Goal: Information Seeking & Learning: Learn about a topic

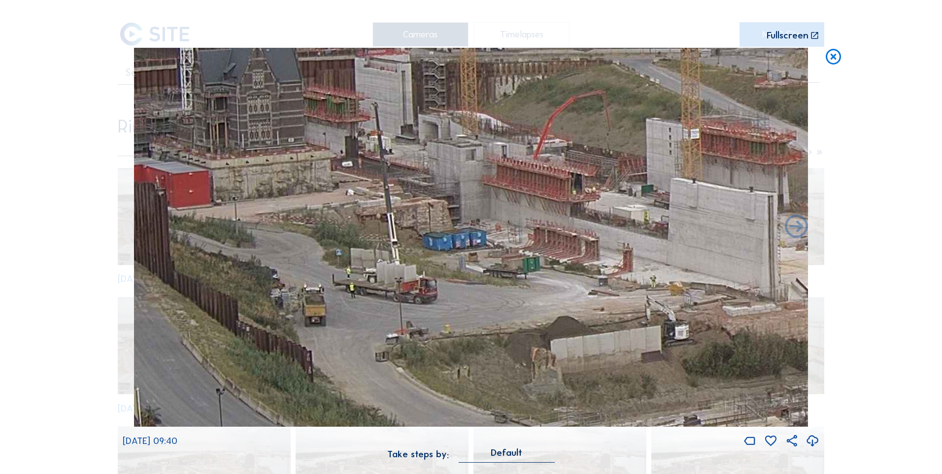
click at [841, 54] on icon at bounding box center [833, 57] width 19 height 19
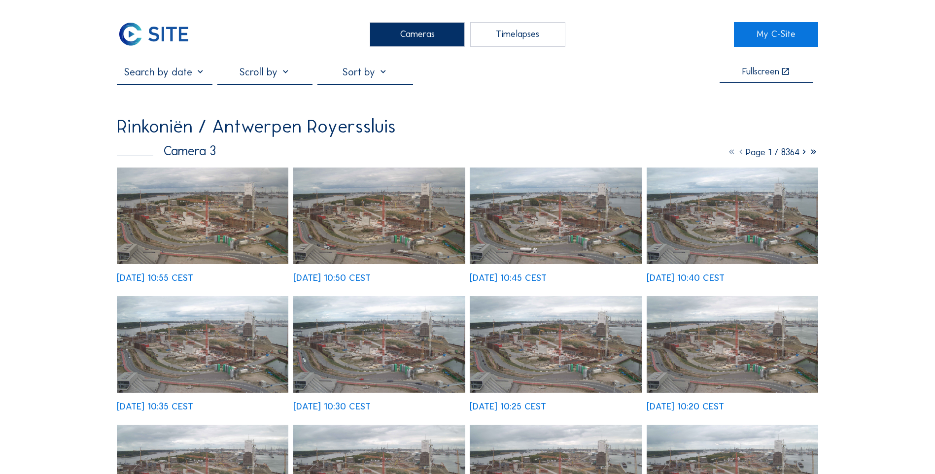
click at [226, 209] on img at bounding box center [202, 216] width 171 height 97
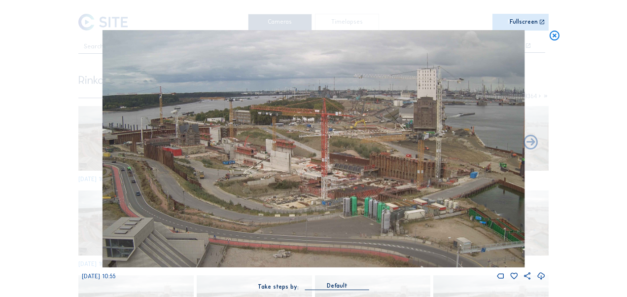
click at [558, 38] on icon at bounding box center [553, 36] width 11 height 12
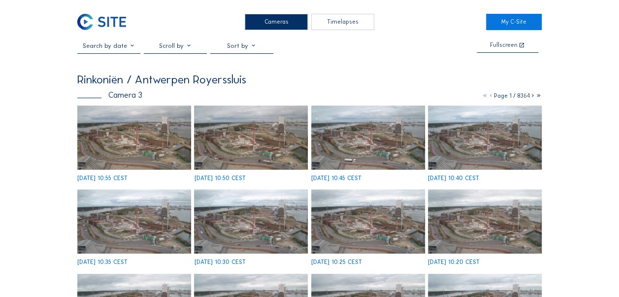
click at [106, 20] on img at bounding box center [101, 22] width 49 height 16
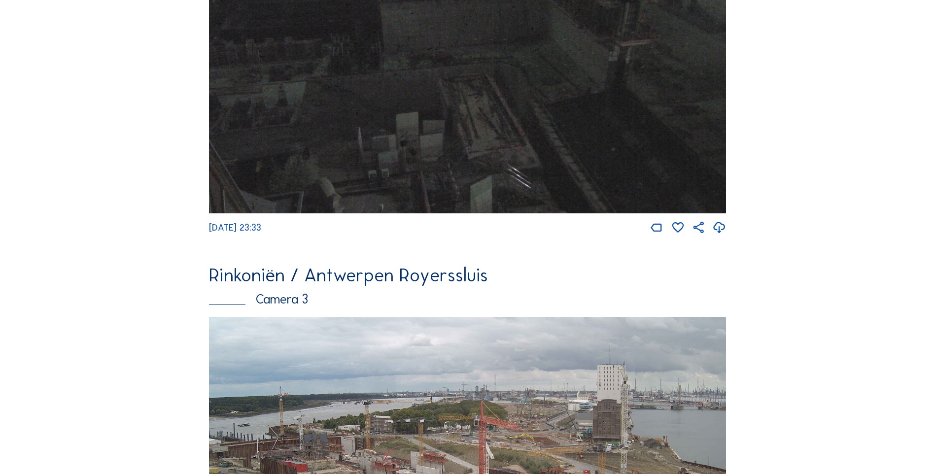
scroll to position [1335, 0]
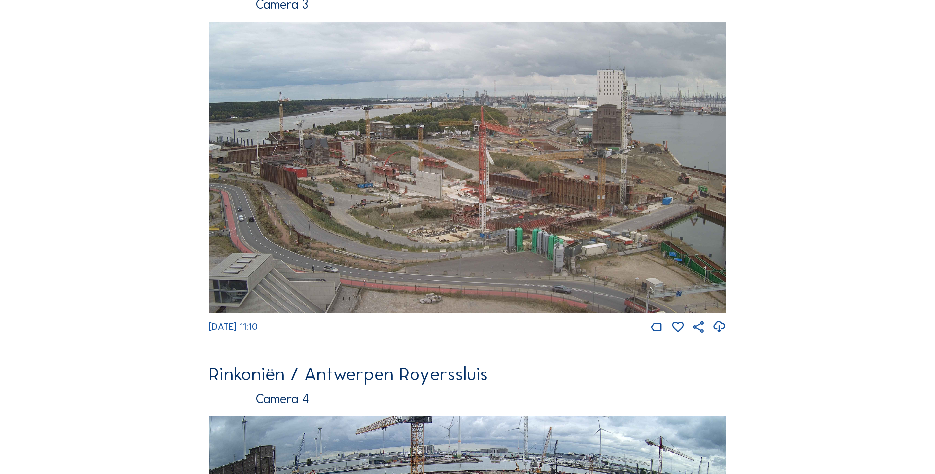
click at [413, 221] on img at bounding box center [467, 167] width 517 height 291
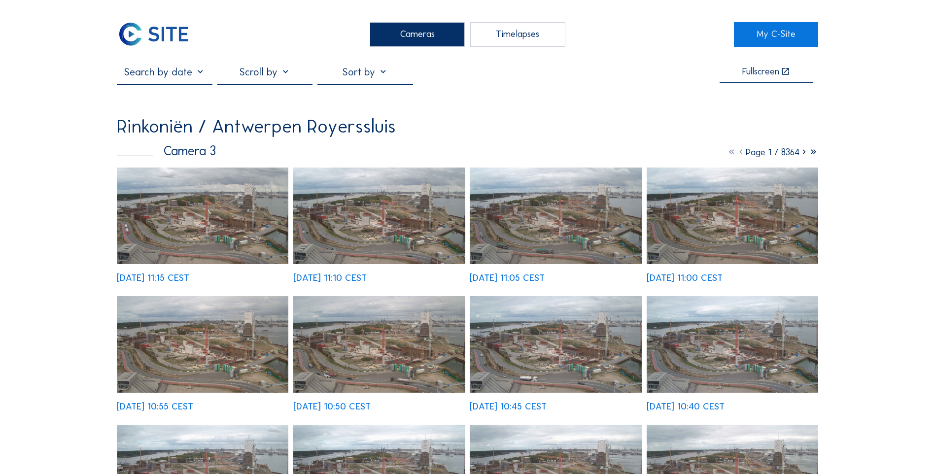
click at [392, 226] on img at bounding box center [378, 216] width 171 height 97
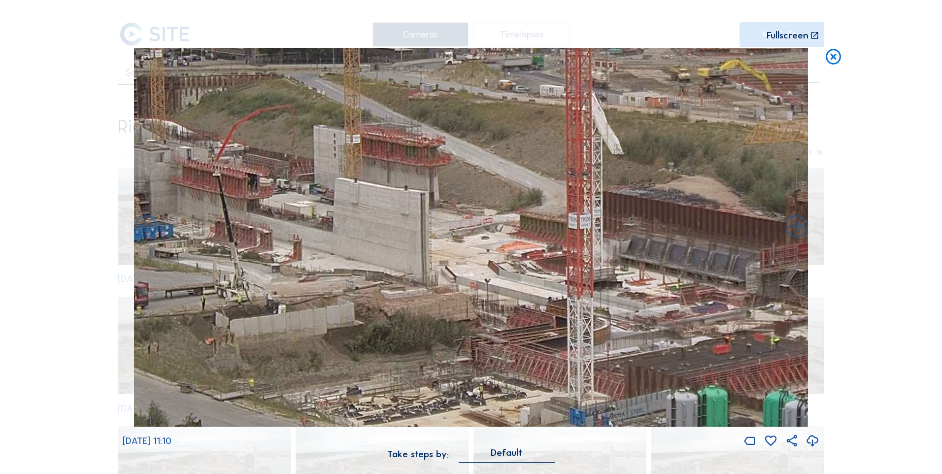
drag, startPoint x: 261, startPoint y: 326, endPoint x: 327, endPoint y: 308, distance: 68.8
click at [327, 308] on img at bounding box center [471, 237] width 674 height 379
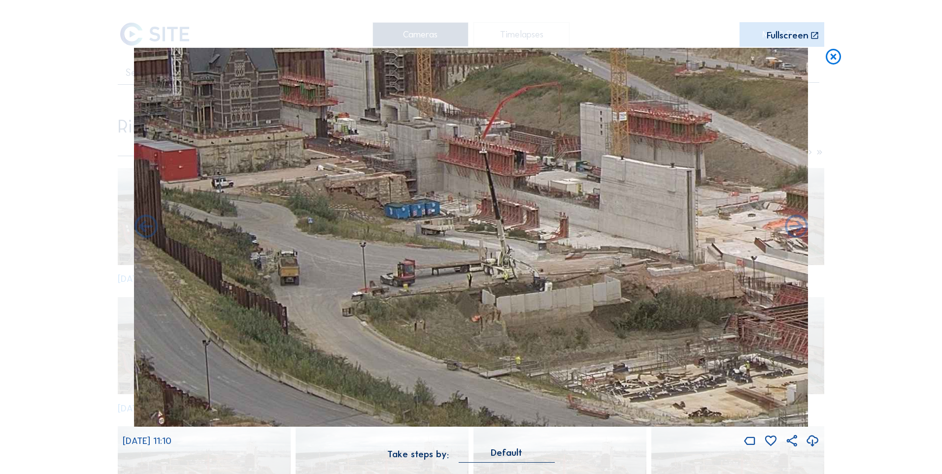
drag, startPoint x: 309, startPoint y: 311, endPoint x: 575, endPoint y: 289, distance: 267.0
click at [575, 289] on img at bounding box center [471, 237] width 674 height 379
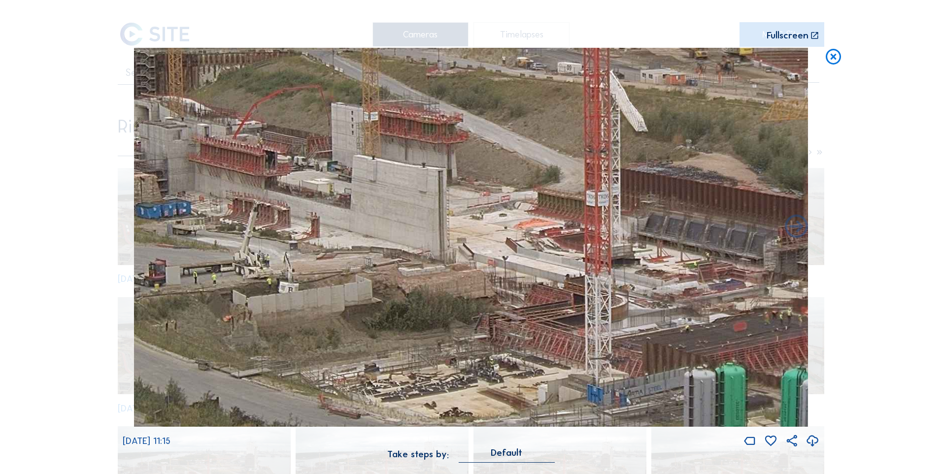
drag, startPoint x: 655, startPoint y: 300, endPoint x: 406, endPoint y: 300, distance: 248.8
click at [406, 300] on img at bounding box center [471, 237] width 674 height 379
click at [834, 55] on icon at bounding box center [833, 57] width 19 height 19
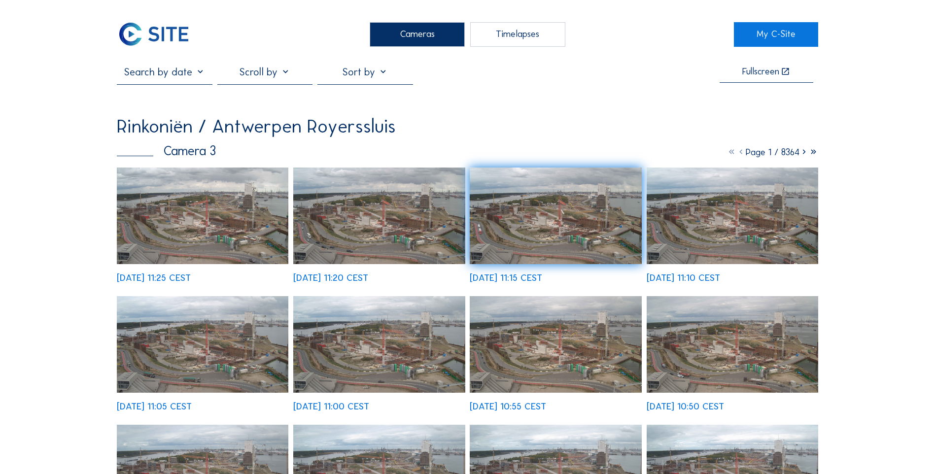
click at [149, 220] on img at bounding box center [202, 216] width 171 height 97
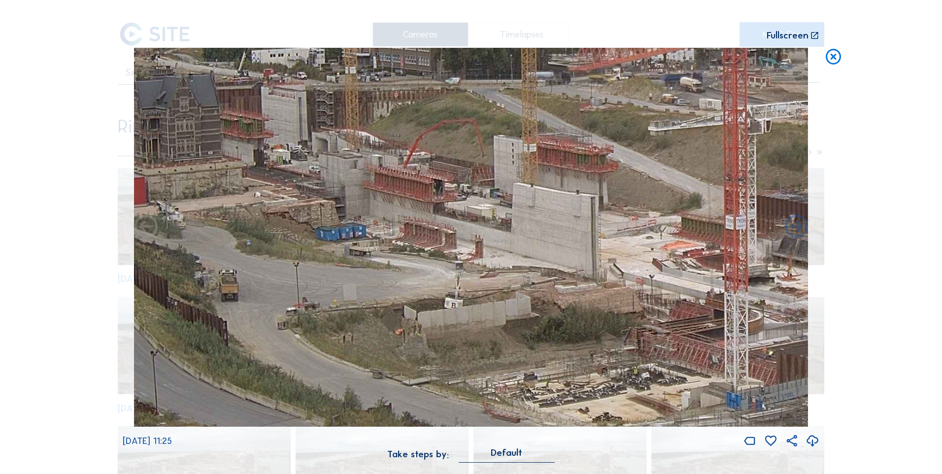
click at [836, 56] on icon at bounding box center [833, 57] width 19 height 19
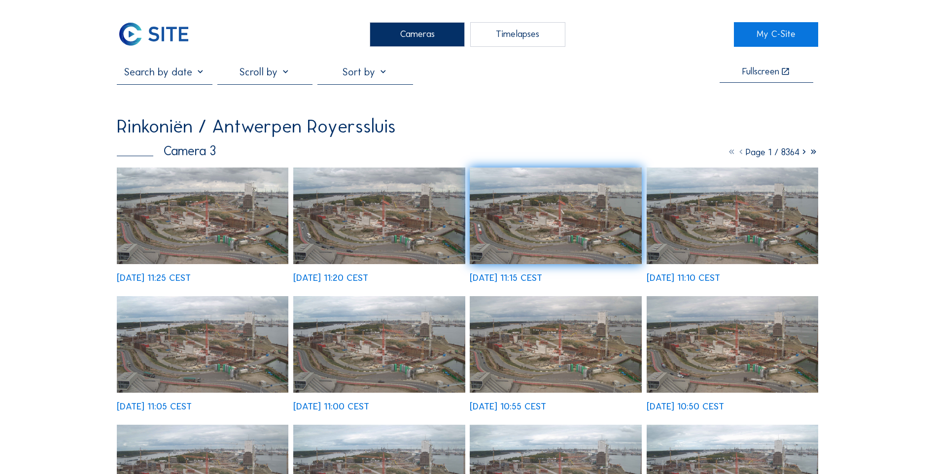
click at [136, 24] on img at bounding box center [153, 34] width 73 height 25
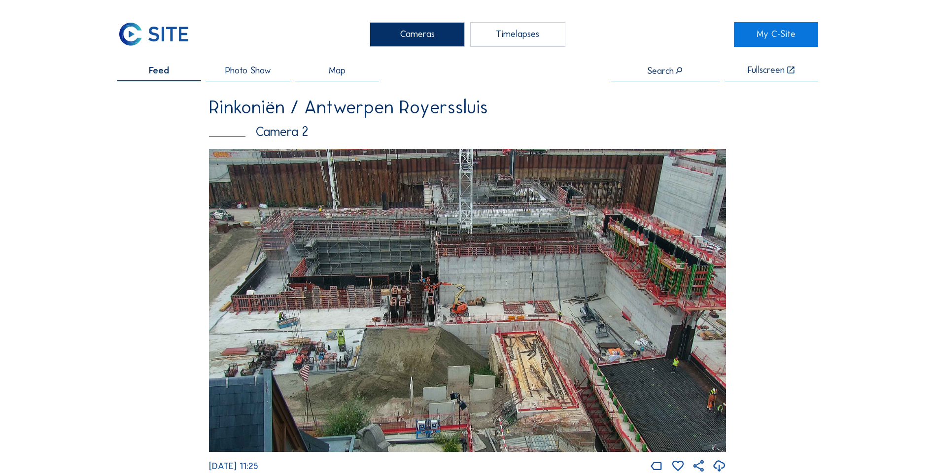
click at [345, 250] on img at bounding box center [467, 300] width 517 height 303
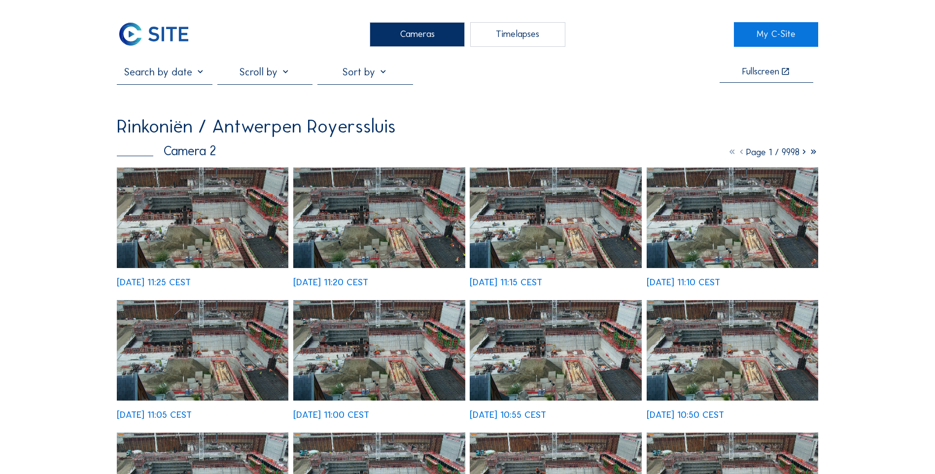
click at [358, 242] on img at bounding box center [378, 218] width 171 height 101
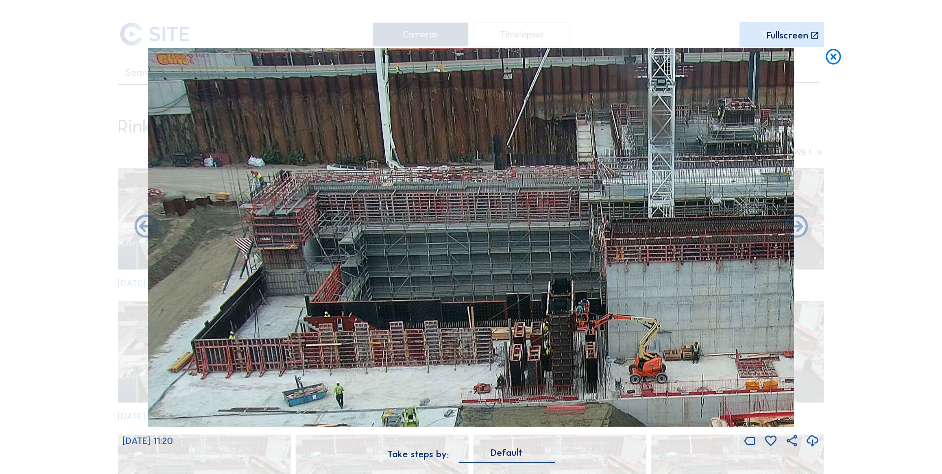
drag, startPoint x: 260, startPoint y: 205, endPoint x: 407, endPoint y: 342, distance: 200.8
click at [407, 342] on img at bounding box center [471, 237] width 646 height 379
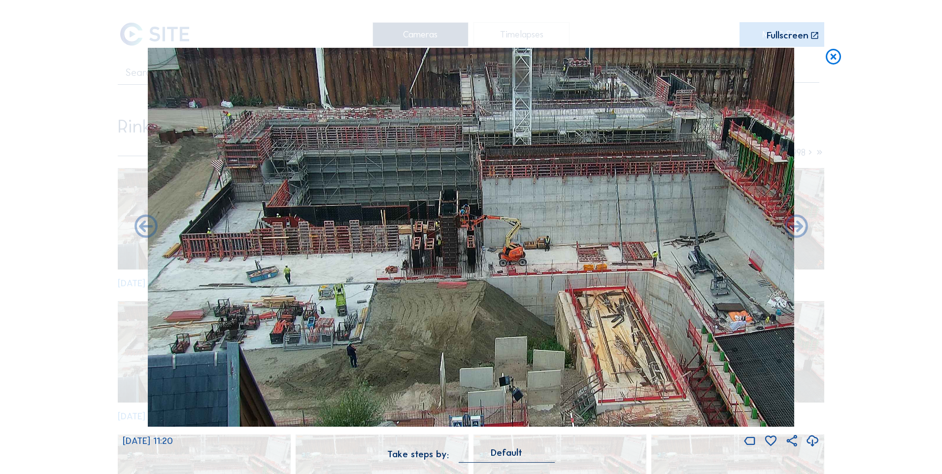
drag, startPoint x: 328, startPoint y: 285, endPoint x: 780, endPoint y: 228, distance: 455.4
click at [780, 228] on img at bounding box center [471, 237] width 646 height 379
click at [846, 62] on div "Scroll to travel through time | Press 'Alt' Button + Scroll to Zoom | Click and…" at bounding box center [471, 237] width 942 height 474
click at [837, 62] on icon at bounding box center [833, 57] width 19 height 19
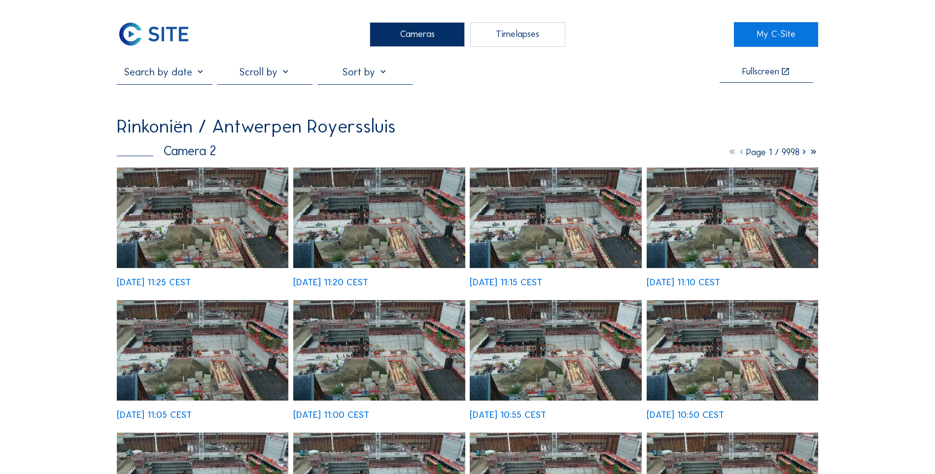
click at [161, 31] on img at bounding box center [153, 34] width 73 height 25
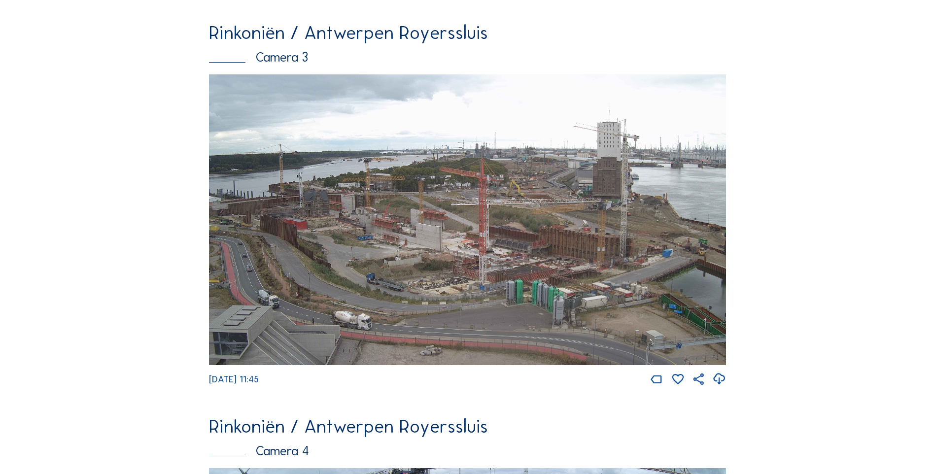
scroll to position [1286, 0]
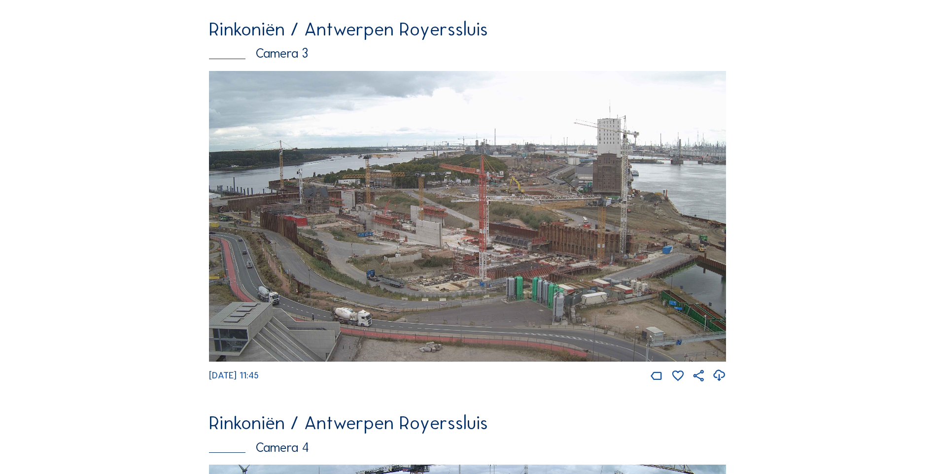
click at [389, 228] on img at bounding box center [467, 216] width 517 height 291
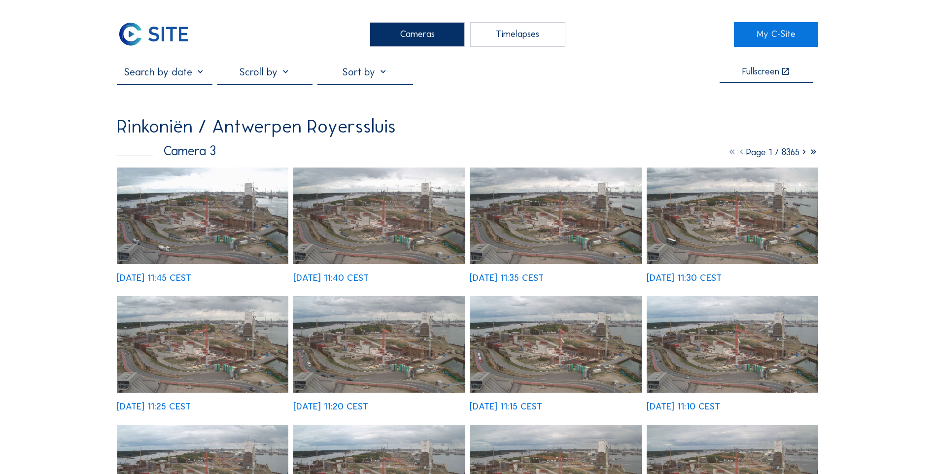
click at [361, 241] on img at bounding box center [378, 216] width 171 height 97
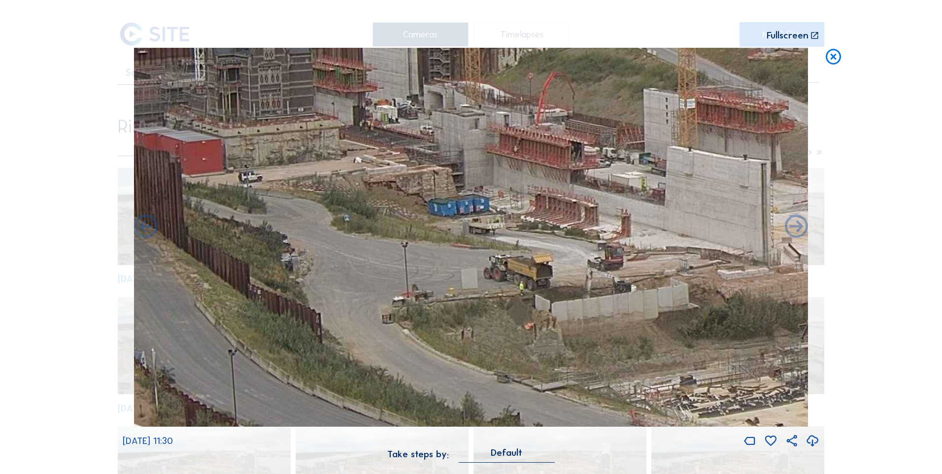
drag, startPoint x: 300, startPoint y: 299, endPoint x: 409, endPoint y: 300, distance: 109.4
click at [409, 300] on img at bounding box center [471, 237] width 674 height 379
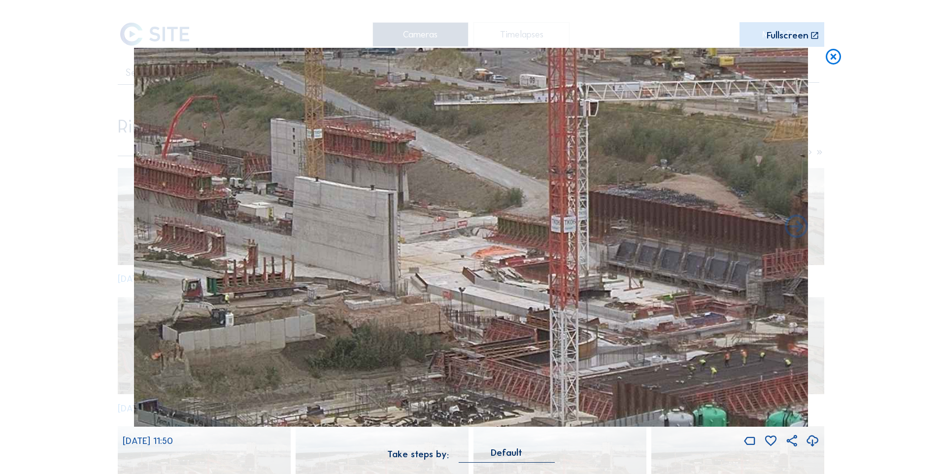
drag, startPoint x: 654, startPoint y: 268, endPoint x: 281, endPoint y: 298, distance: 374.2
click at [281, 298] on img at bounding box center [471, 237] width 674 height 379
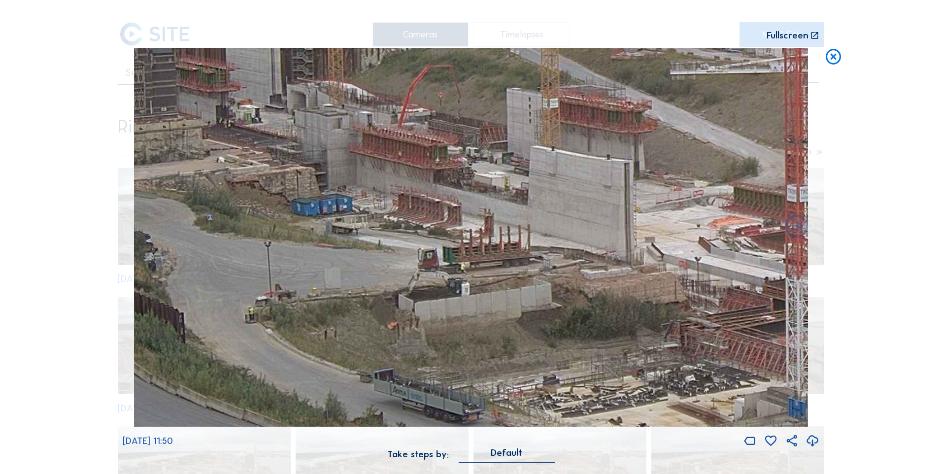
drag, startPoint x: 263, startPoint y: 323, endPoint x: 499, endPoint y: 293, distance: 238.0
click at [499, 293] on img at bounding box center [471, 237] width 674 height 379
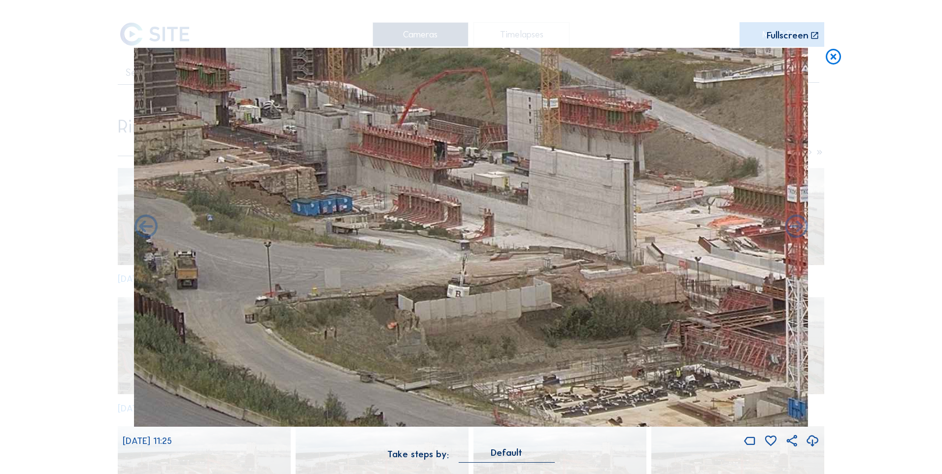
click at [832, 54] on icon at bounding box center [833, 57] width 19 height 19
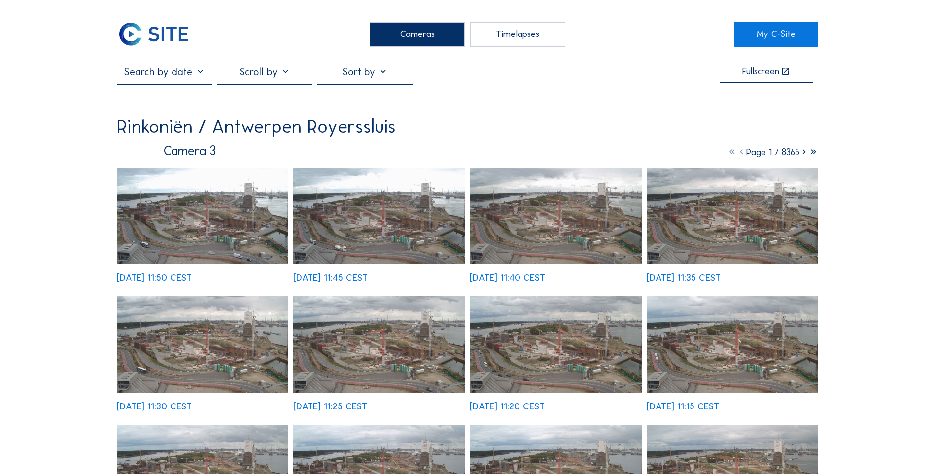
click at [174, 78] on input "text" at bounding box center [164, 72] width 95 height 12
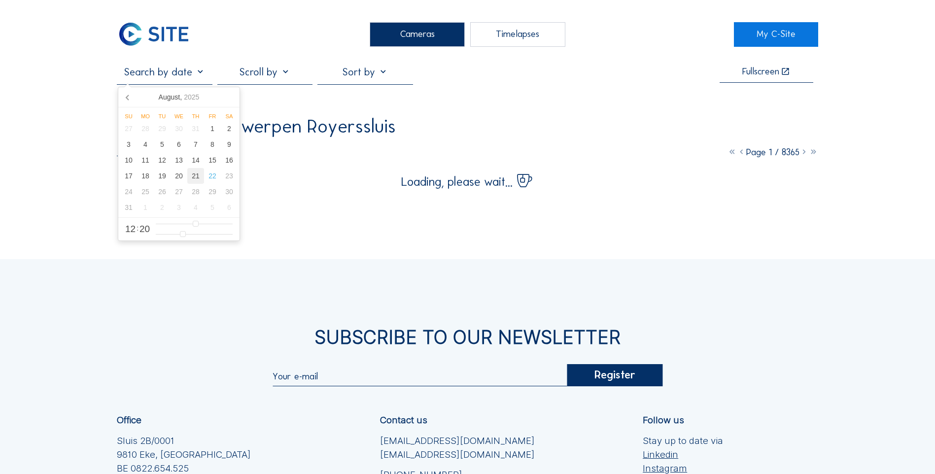
click at [198, 178] on div "21" at bounding box center [195, 176] width 17 height 16
type input "[DATE] 12:20"
click at [886, 103] on div "Cameras Timelapses My C-Site [DATE] 12:20 Fullscreen Rinkoniën / Antwerpen Roye…" at bounding box center [467, 317] width 935 height 634
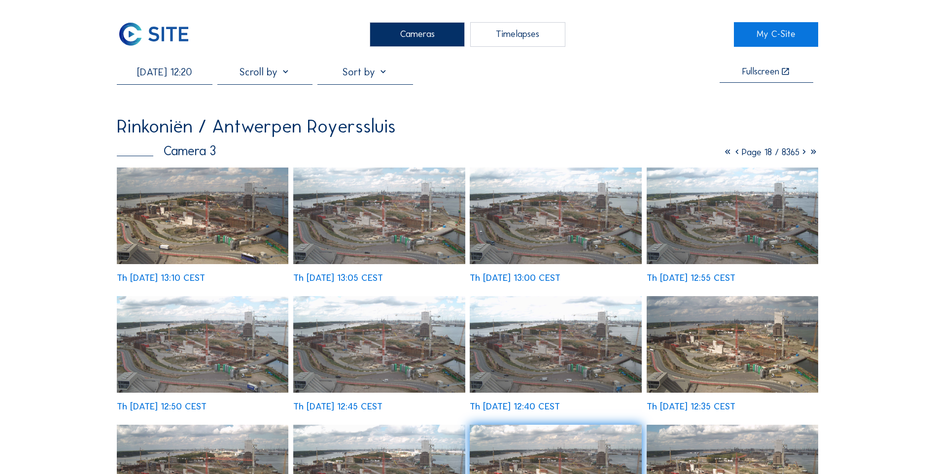
click at [531, 344] on img at bounding box center [555, 344] width 171 height 97
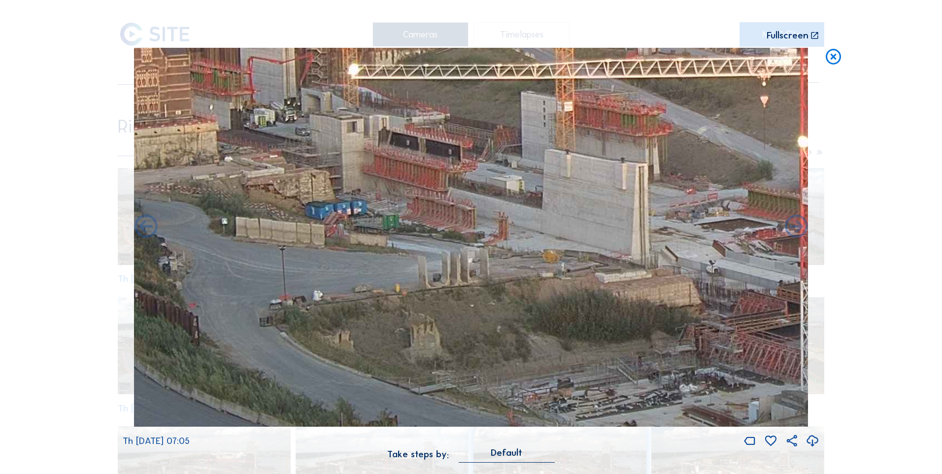
drag, startPoint x: 331, startPoint y: 289, endPoint x: 412, endPoint y: 320, distance: 86.9
click at [412, 320] on img at bounding box center [471, 237] width 674 height 379
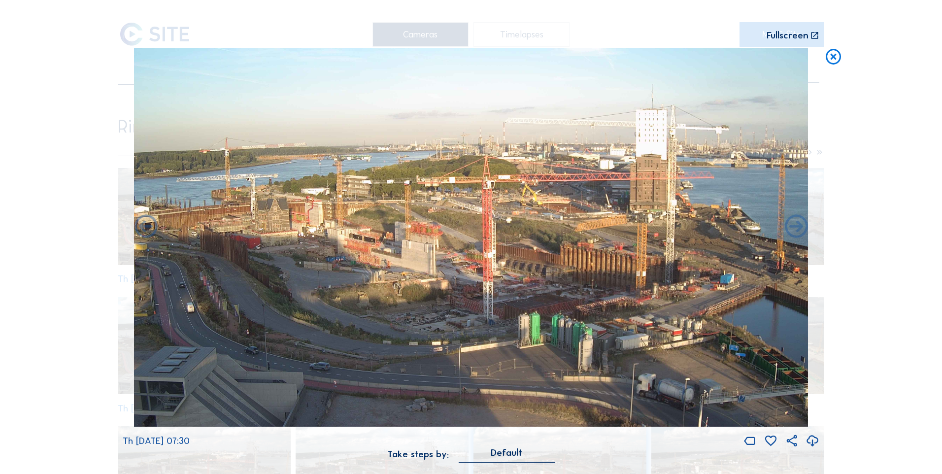
click at [830, 56] on icon at bounding box center [833, 57] width 19 height 19
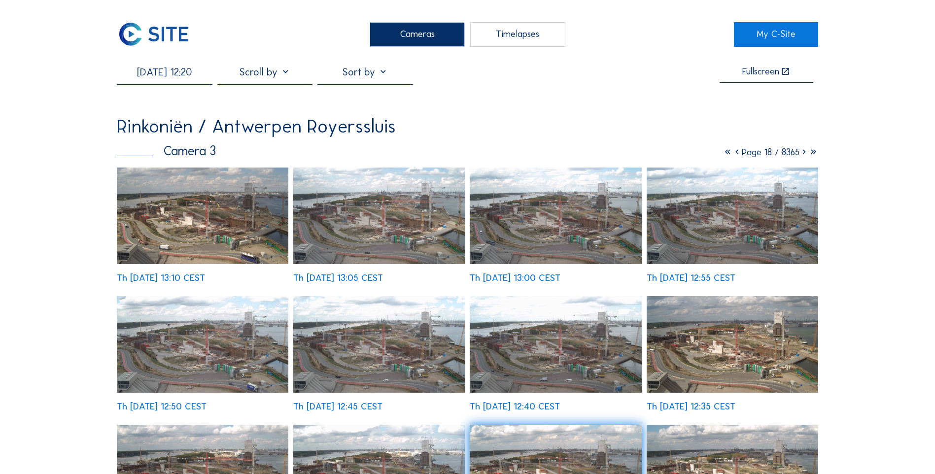
click at [723, 155] on icon at bounding box center [727, 151] width 9 height 11
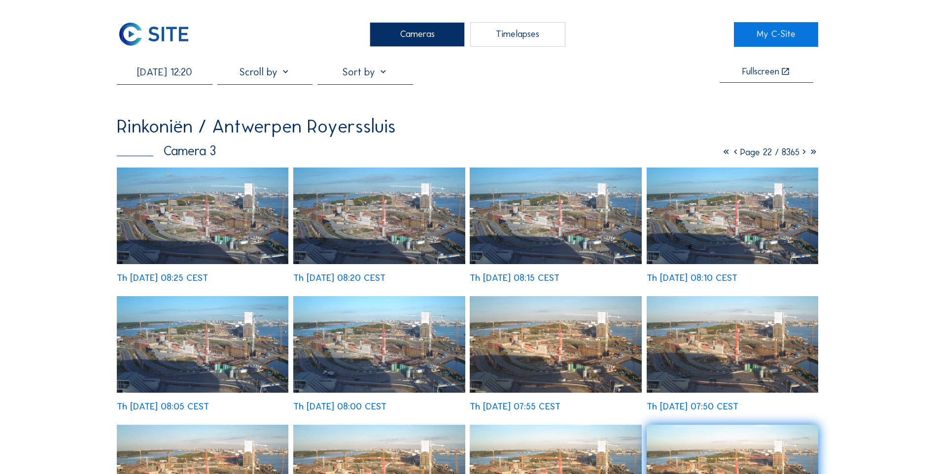
click at [721, 154] on icon at bounding box center [725, 151] width 9 height 11
click at [218, 217] on img at bounding box center [202, 216] width 171 height 97
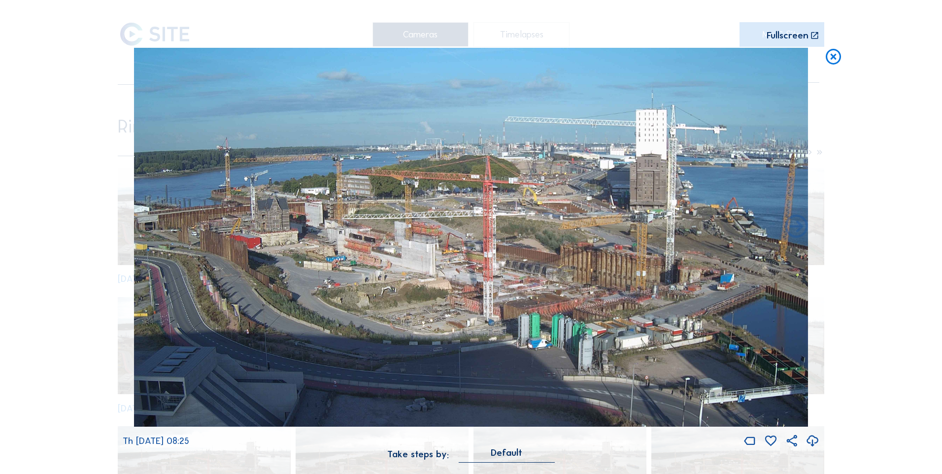
click at [839, 43] on div "Scroll to travel through time | Press 'Alt' Button + Scroll to Zoom | Click and…" at bounding box center [471, 237] width 942 height 474
click at [841, 49] on icon at bounding box center [833, 57] width 19 height 19
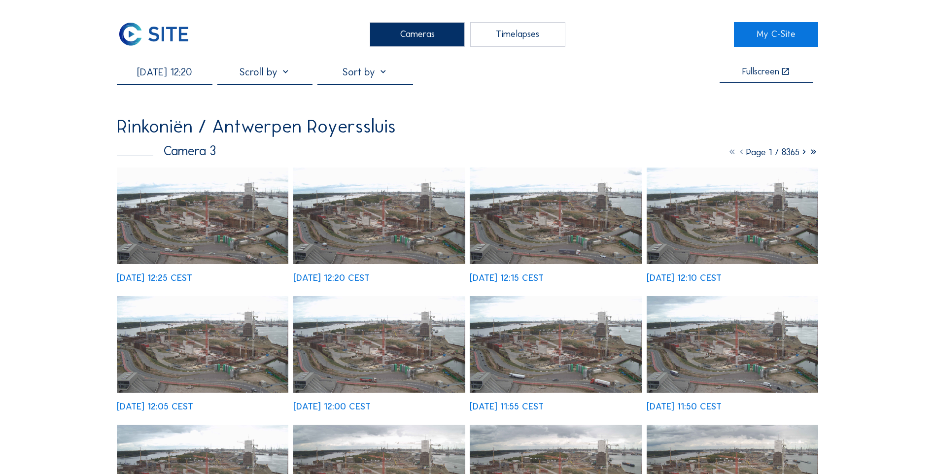
click at [164, 46] on img at bounding box center [153, 34] width 73 height 25
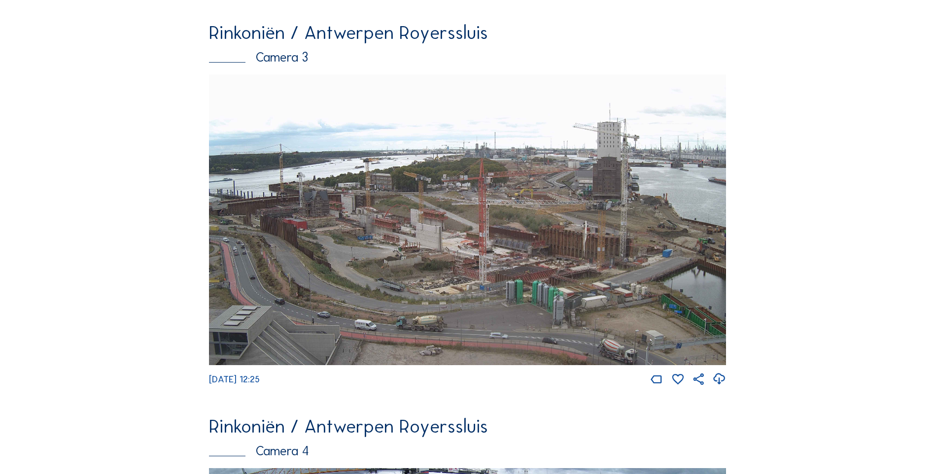
click at [354, 213] on img at bounding box center [467, 219] width 517 height 291
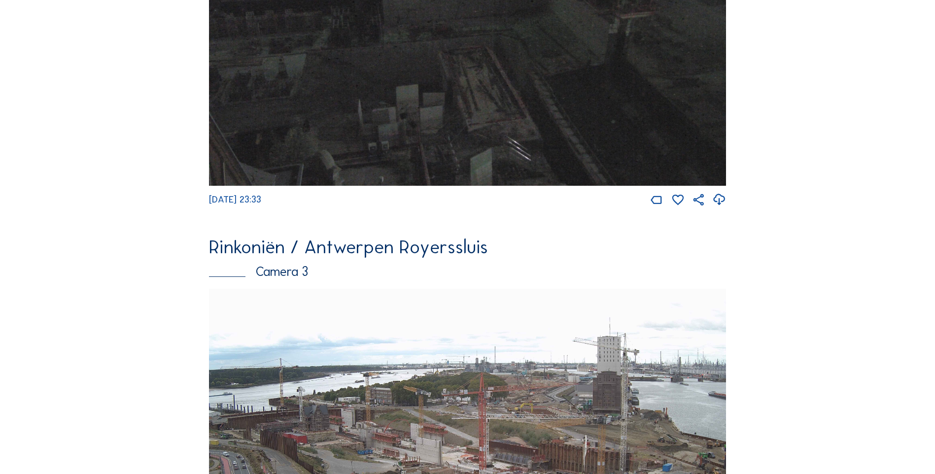
scroll to position [1286, 0]
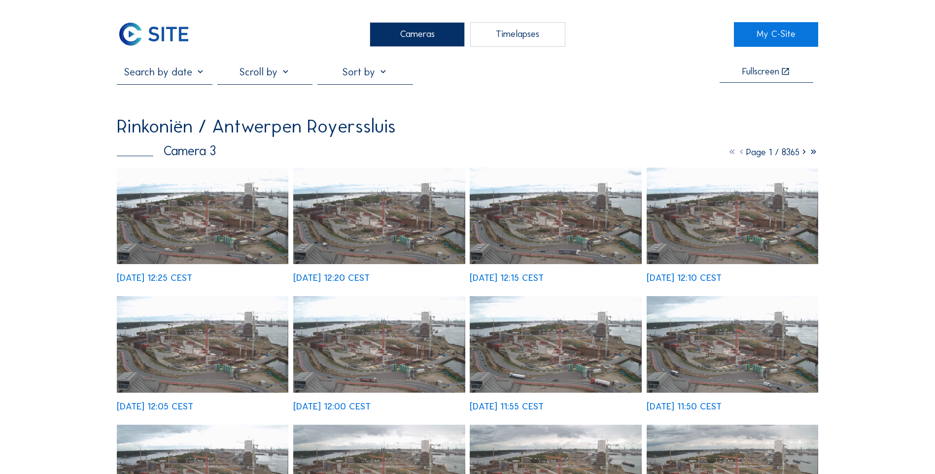
click at [357, 242] on img at bounding box center [378, 216] width 171 height 97
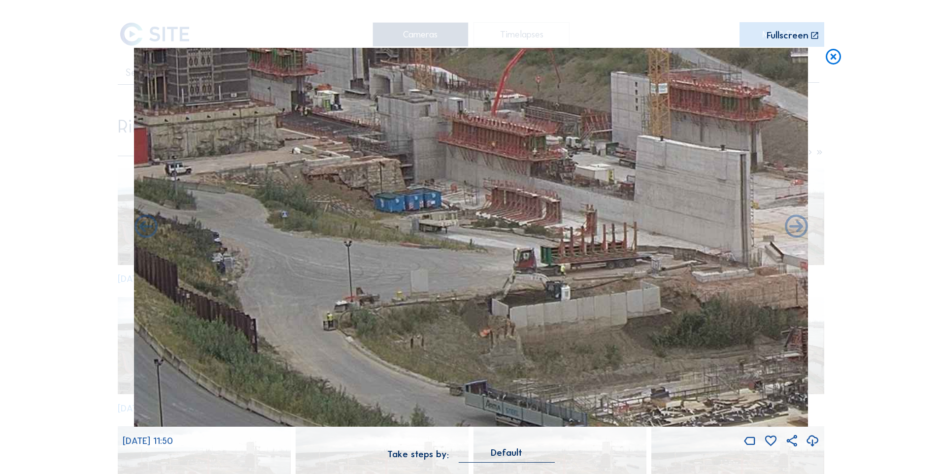
drag, startPoint x: 313, startPoint y: 322, endPoint x: 466, endPoint y: 322, distance: 152.8
click at [466, 322] on img at bounding box center [471, 237] width 674 height 379
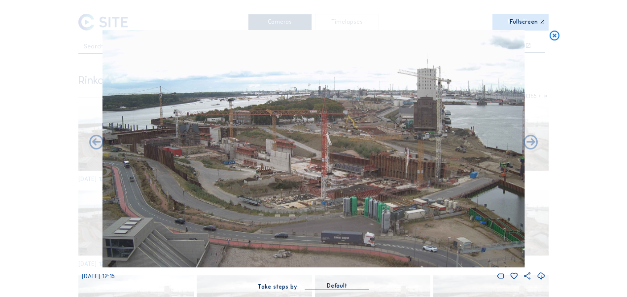
click at [554, 35] on icon at bounding box center [553, 36] width 11 height 12
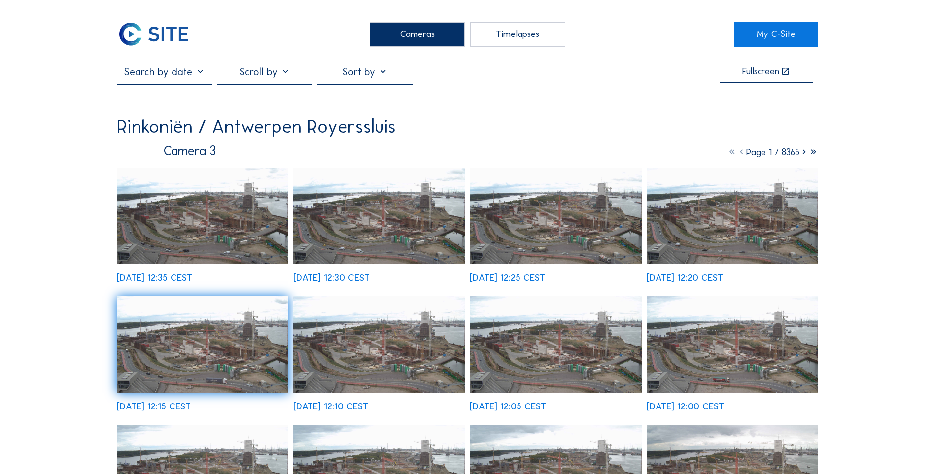
click at [209, 219] on img at bounding box center [202, 216] width 171 height 97
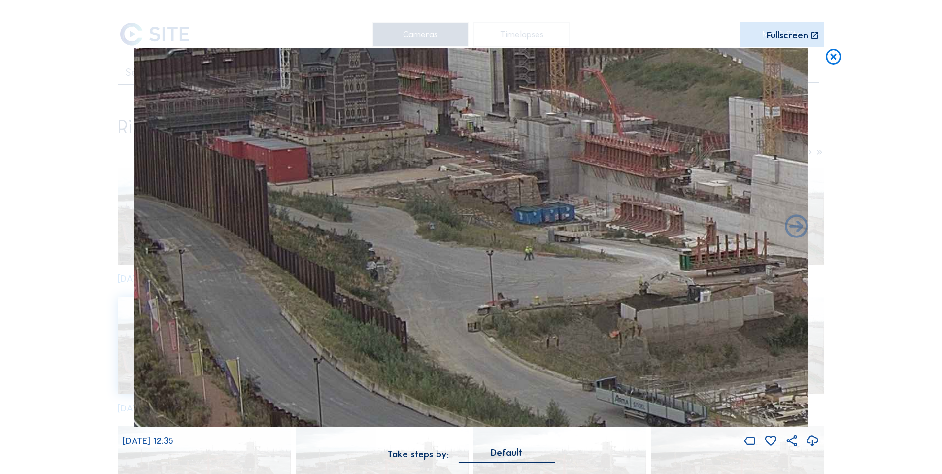
drag, startPoint x: 350, startPoint y: 332, endPoint x: 619, endPoint y: 332, distance: 269.0
click at [619, 332] on img at bounding box center [471, 237] width 674 height 379
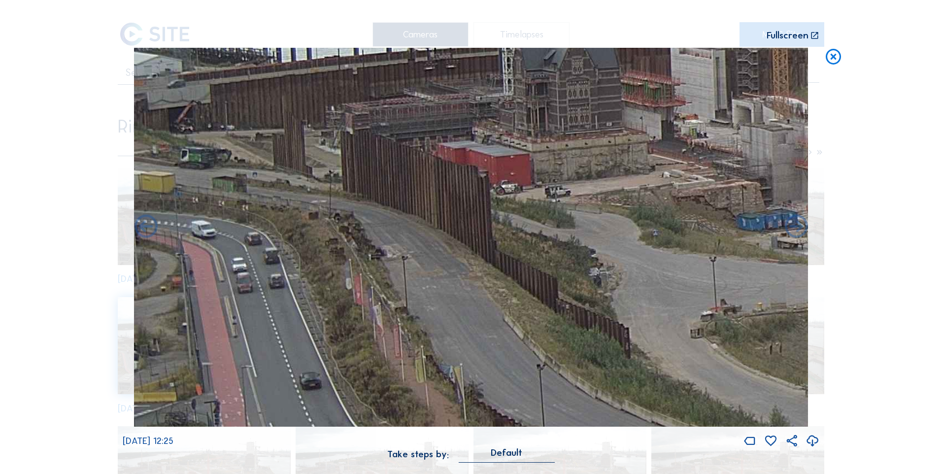
drag, startPoint x: 633, startPoint y: 331, endPoint x: 831, endPoint y: 332, distance: 197.6
click at [831, 332] on div "Scroll to travel through time | Press 'Alt' Button + Scroll to Zoom | Click and…" at bounding box center [471, 237] width 942 height 474
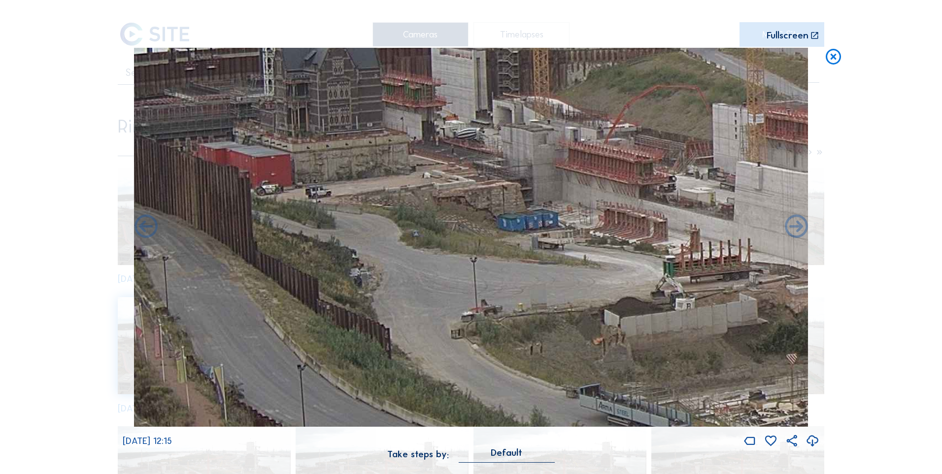
drag, startPoint x: 251, startPoint y: 309, endPoint x: 230, endPoint y: 309, distance: 21.2
click at [230, 309] on img at bounding box center [471, 237] width 674 height 379
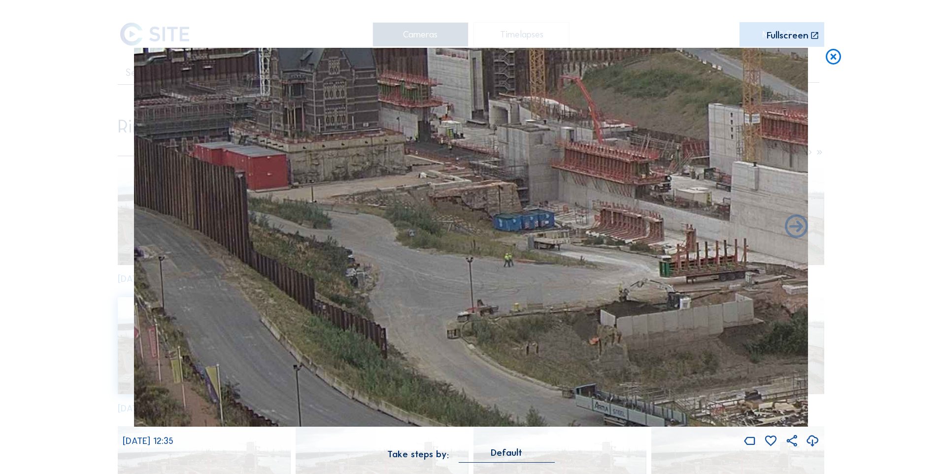
drag, startPoint x: 595, startPoint y: 303, endPoint x: 401, endPoint y: 303, distance: 194.6
click at [401, 303] on img at bounding box center [471, 237] width 674 height 379
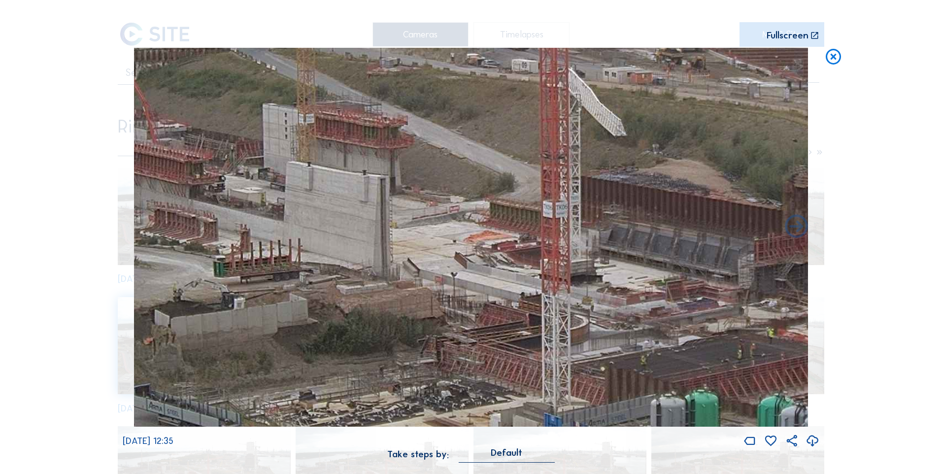
drag, startPoint x: 475, startPoint y: 299, endPoint x: 281, endPoint y: 299, distance: 193.6
click at [281, 299] on img at bounding box center [471, 237] width 674 height 379
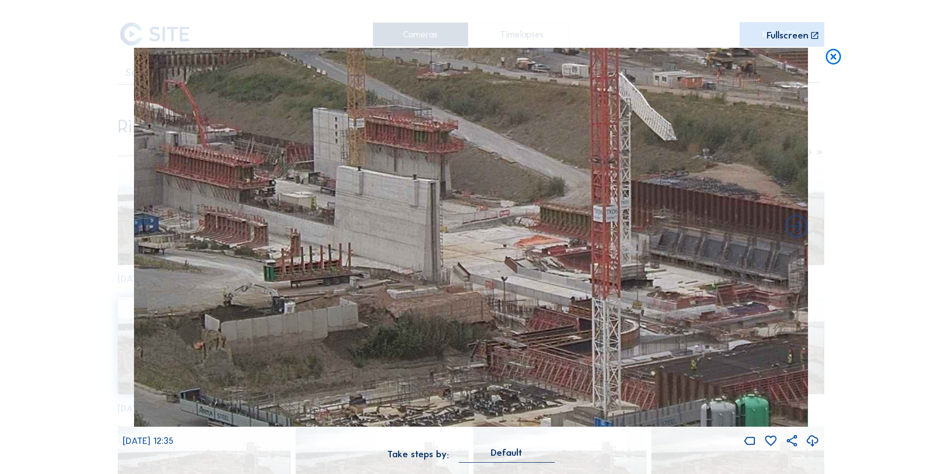
drag, startPoint x: 297, startPoint y: 298, endPoint x: 459, endPoint y: 303, distance: 162.7
click at [459, 303] on img at bounding box center [471, 237] width 674 height 379
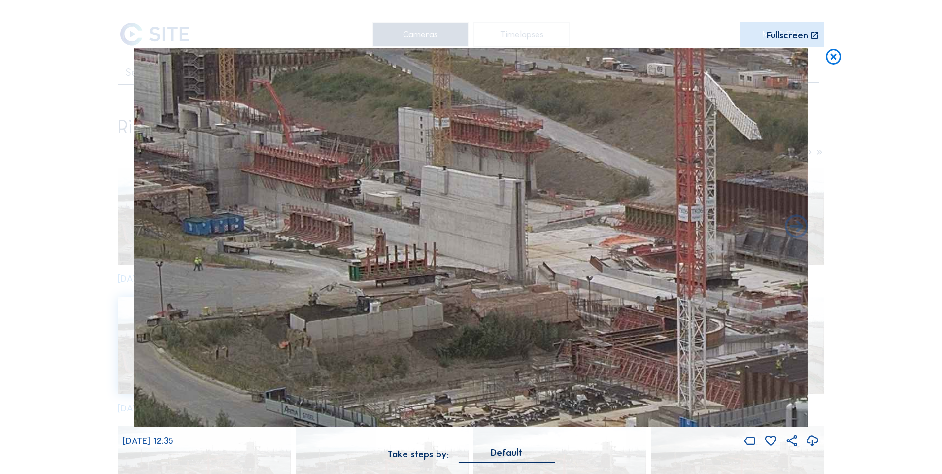
drag, startPoint x: 269, startPoint y: 317, endPoint x: 440, endPoint y: 317, distance: 171.0
click at [440, 317] on img at bounding box center [471, 237] width 674 height 379
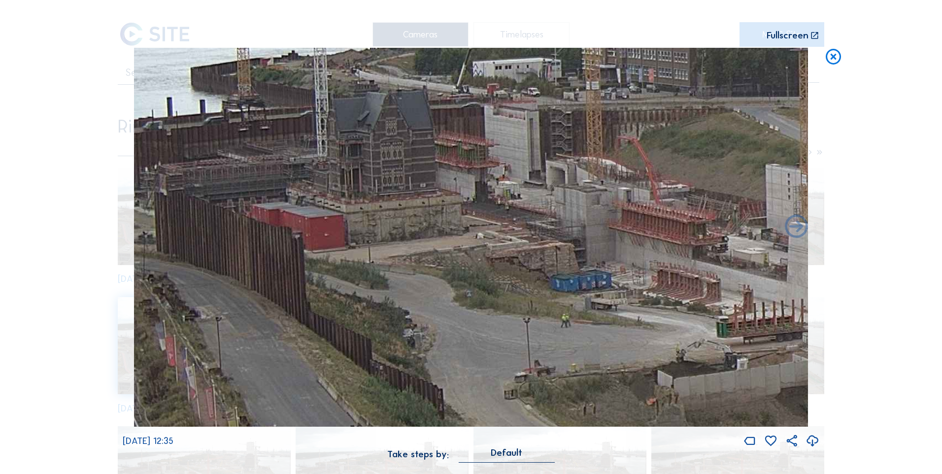
drag, startPoint x: 266, startPoint y: 288, endPoint x: 611, endPoint y: 337, distance: 347.9
click at [611, 337] on img at bounding box center [471, 237] width 674 height 379
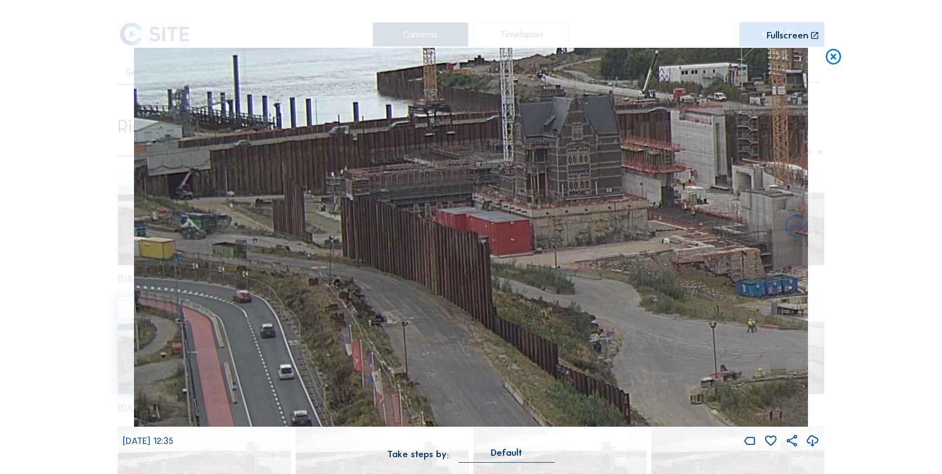
drag, startPoint x: 333, startPoint y: 291, endPoint x: 559, endPoint y: 296, distance: 226.2
click at [559, 296] on img at bounding box center [471, 237] width 674 height 379
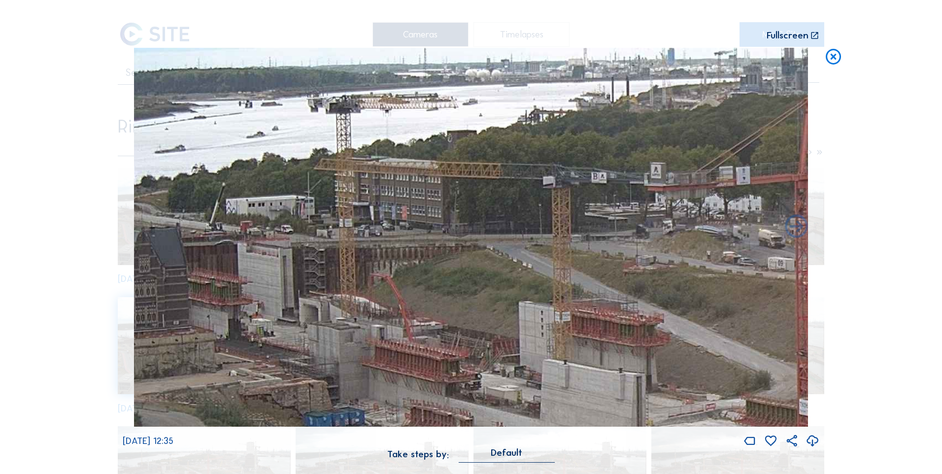
drag, startPoint x: 545, startPoint y: 250, endPoint x: 123, endPoint y: 365, distance: 437.6
click at [115, 368] on div "Scroll to travel through time | Press 'Alt' Button + Scroll to Zoom | Click and…" at bounding box center [471, 237] width 942 height 474
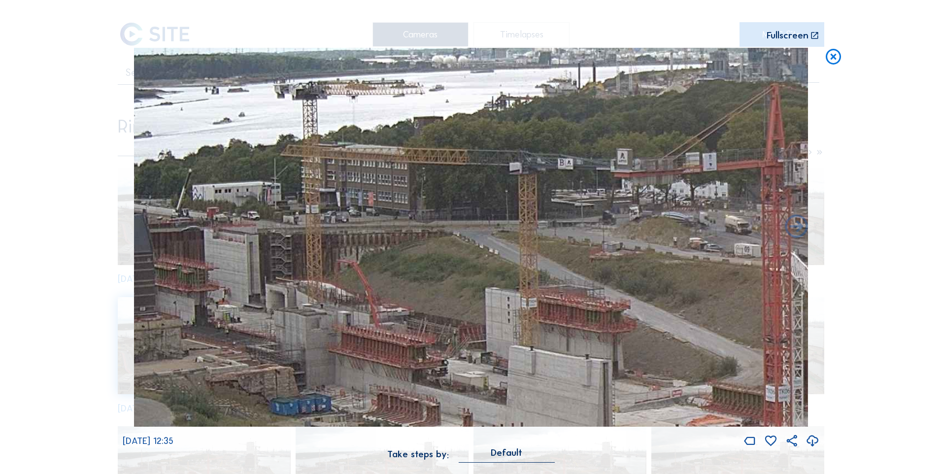
drag, startPoint x: 454, startPoint y: 342, endPoint x: 222, endPoint y: 278, distance: 240.3
click at [222, 278] on img at bounding box center [471, 237] width 674 height 379
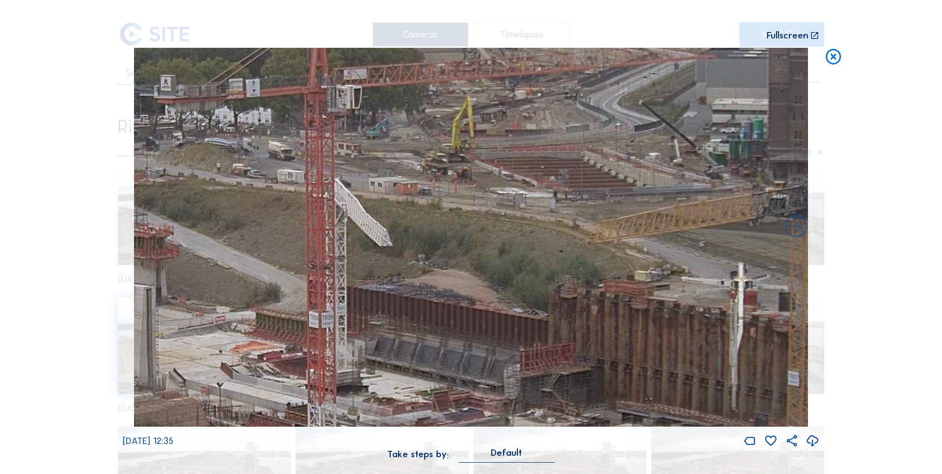
click at [223, 294] on img at bounding box center [471, 237] width 674 height 379
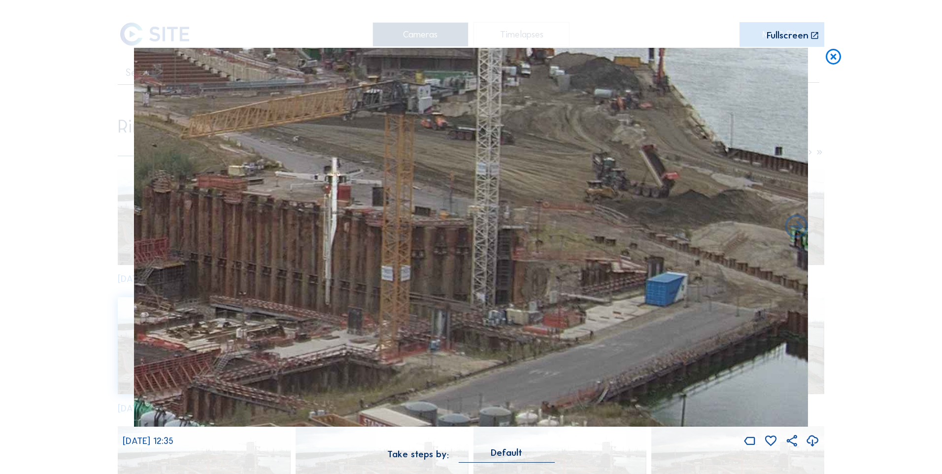
drag, startPoint x: 522, startPoint y: 355, endPoint x: 117, endPoint y: 250, distance: 418.4
click at [117, 250] on div "Scroll to travel through time | Press 'Alt' Button + Scroll to Zoom | Click and…" at bounding box center [471, 237] width 942 height 474
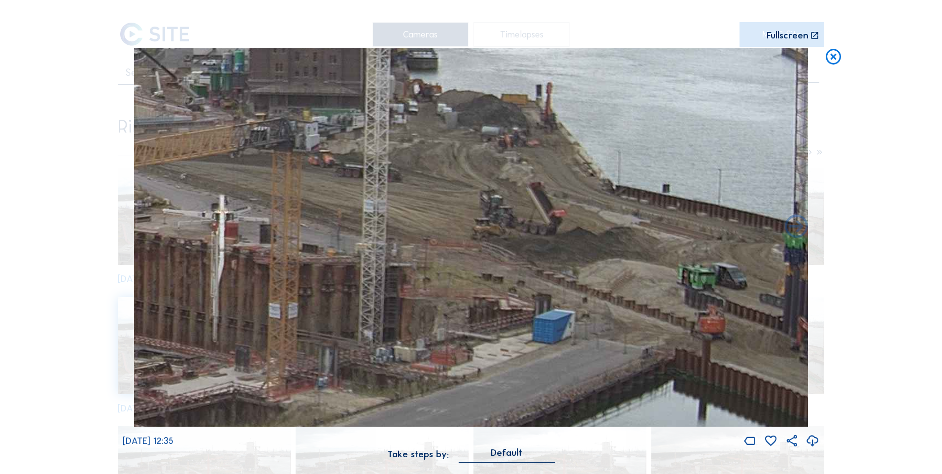
drag, startPoint x: 307, startPoint y: 346, endPoint x: 221, endPoint y: 348, distance: 86.7
click at [221, 348] on img at bounding box center [471, 237] width 674 height 379
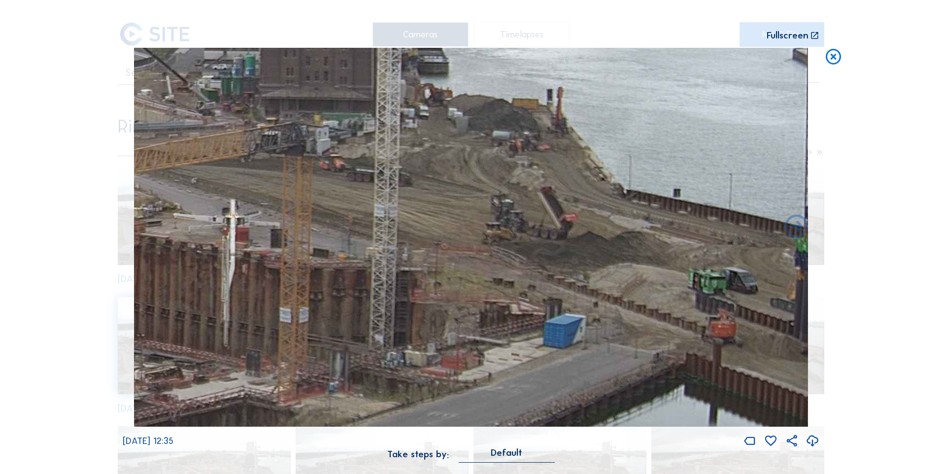
drag, startPoint x: 313, startPoint y: 312, endPoint x: 421, endPoint y: 359, distance: 117.9
click at [421, 359] on img at bounding box center [471, 237] width 674 height 379
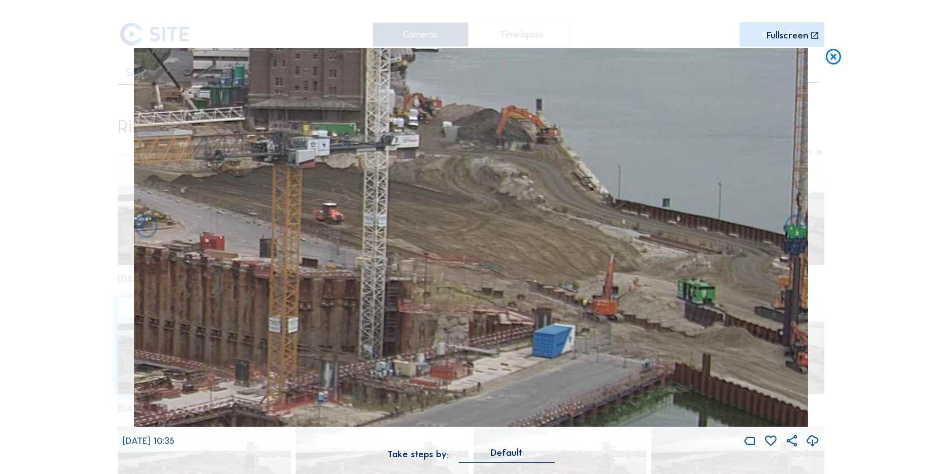
drag, startPoint x: 624, startPoint y: 322, endPoint x: 388, endPoint y: 295, distance: 237.1
click at [388, 295] on img at bounding box center [471, 237] width 674 height 379
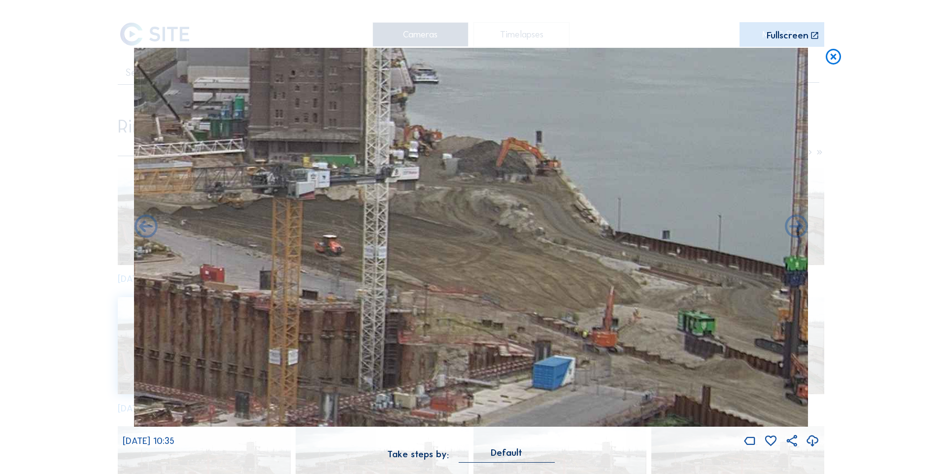
drag, startPoint x: 522, startPoint y: 372, endPoint x: 358, endPoint y: 383, distance: 164.4
click at [358, 383] on img at bounding box center [471, 237] width 674 height 379
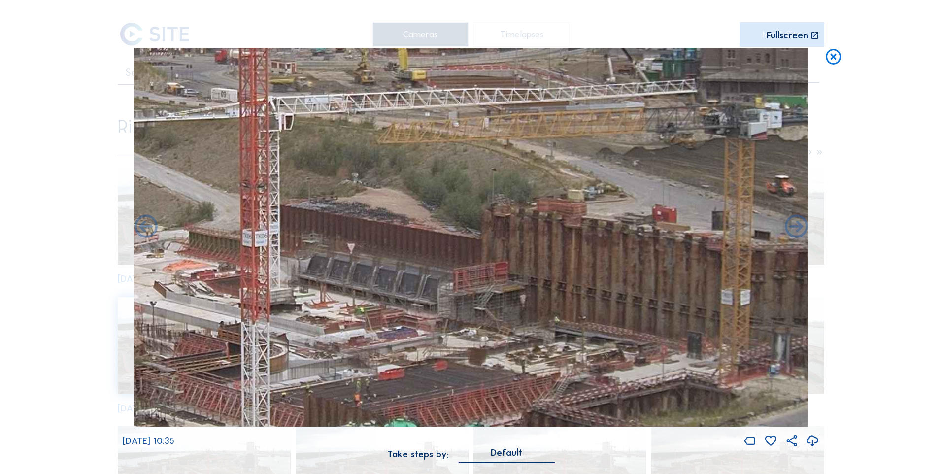
drag, startPoint x: 715, startPoint y: 322, endPoint x: 811, endPoint y: 277, distance: 105.8
click at [815, 277] on div "[DATE] 10:35" at bounding box center [471, 248] width 697 height 401
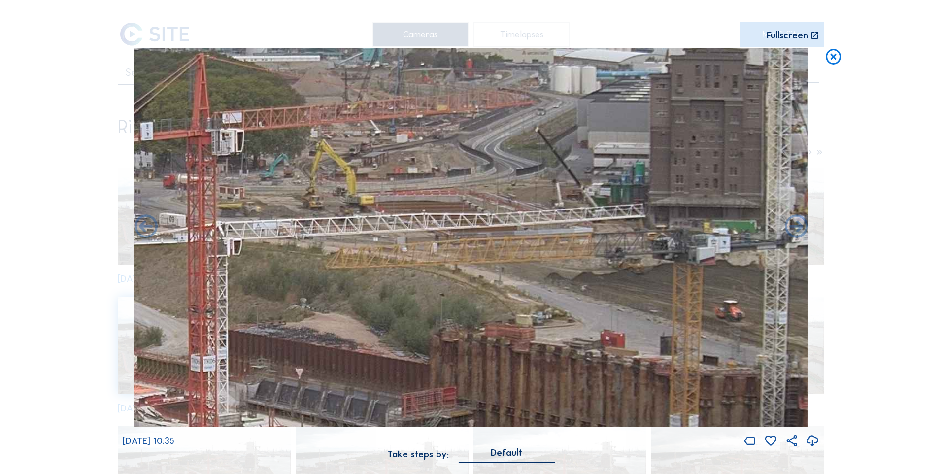
drag, startPoint x: 592, startPoint y: 257, endPoint x: 541, endPoint y: 383, distance: 135.7
click at [541, 383] on img at bounding box center [471, 237] width 674 height 379
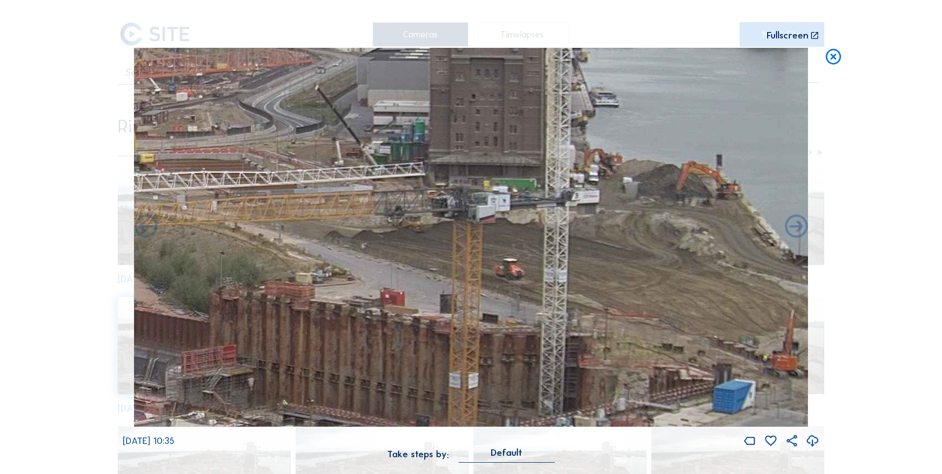
drag, startPoint x: 425, startPoint y: 367, endPoint x: 19, endPoint y: 304, distance: 410.4
click at [19, 304] on div "Scroll to travel through time | Press 'Alt' Button + Scroll to Zoom | Click and…" at bounding box center [471, 237] width 942 height 474
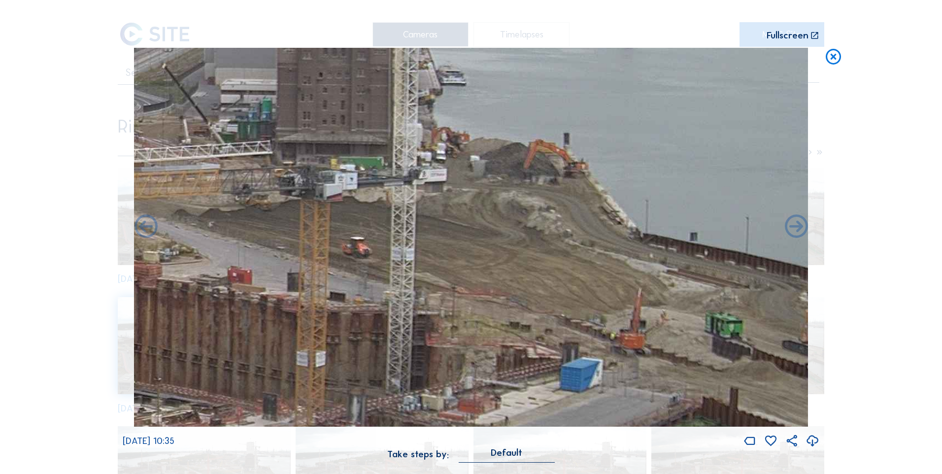
drag, startPoint x: 329, startPoint y: 289, endPoint x: 739, endPoint y: 193, distance: 421.1
click at [748, 193] on img at bounding box center [471, 237] width 674 height 379
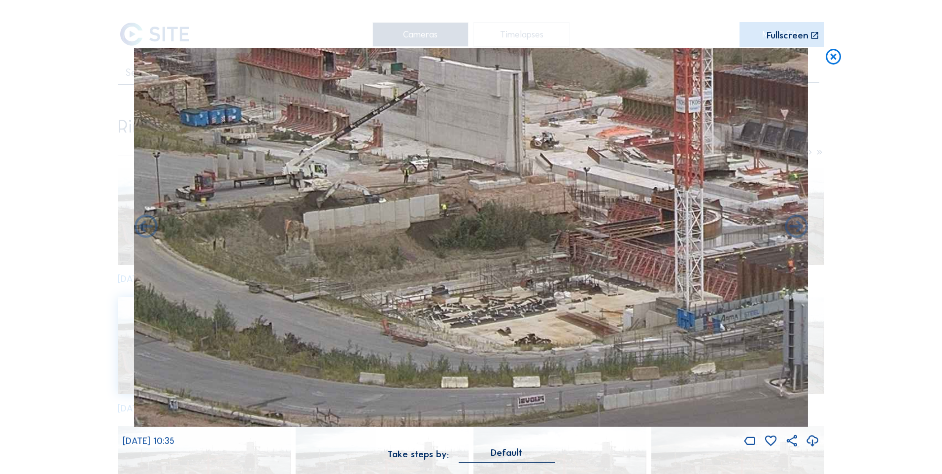
drag, startPoint x: 315, startPoint y: 341, endPoint x: 766, endPoint y: 246, distance: 460.7
click at [766, 246] on img at bounding box center [471, 237] width 674 height 379
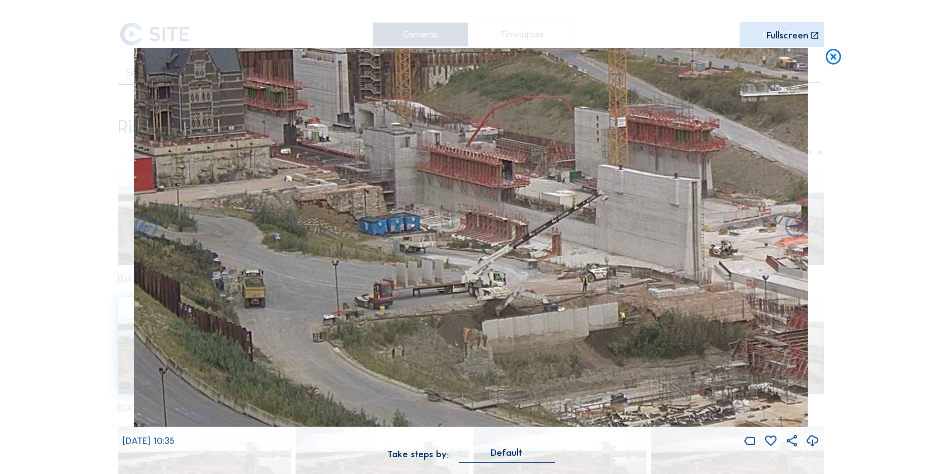
drag, startPoint x: 481, startPoint y: 402, endPoint x: 619, endPoint y: 463, distance: 150.2
click at [619, 463] on div "[DATE] 10:35 Take steps by: [PERSON_NAME]" at bounding box center [471, 260] width 697 height 425
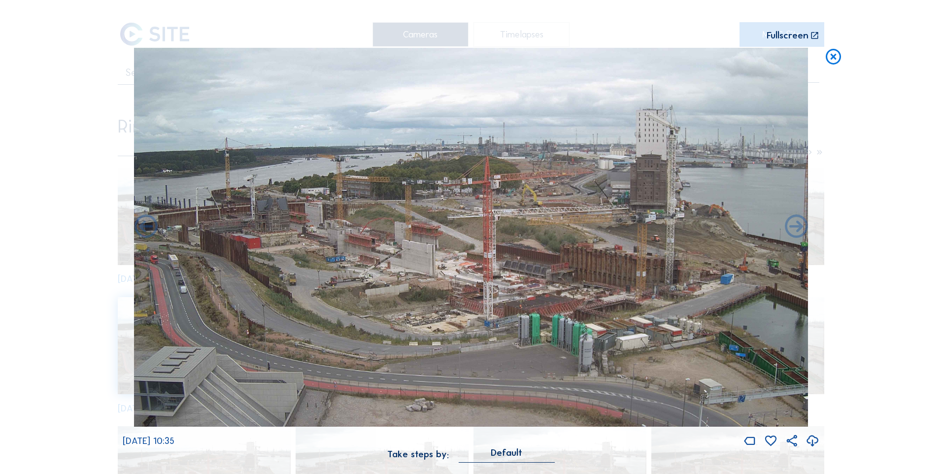
click at [834, 59] on icon at bounding box center [833, 57] width 19 height 19
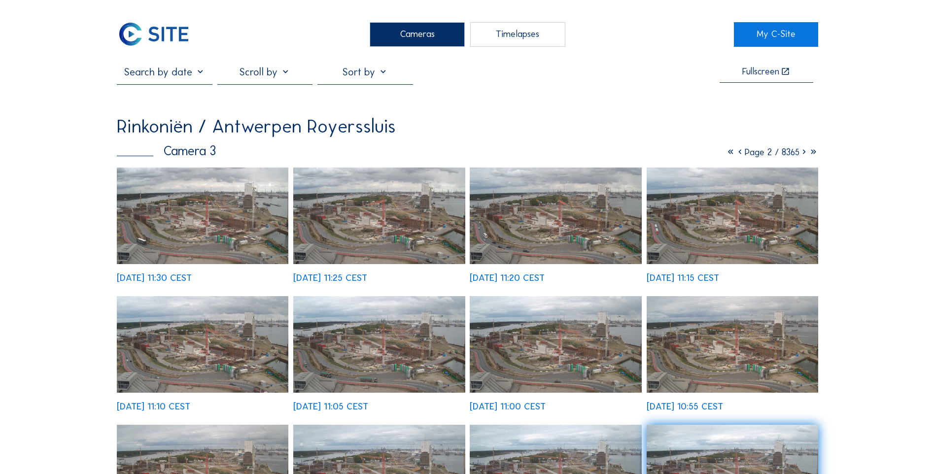
click at [726, 158] on icon at bounding box center [730, 151] width 9 height 11
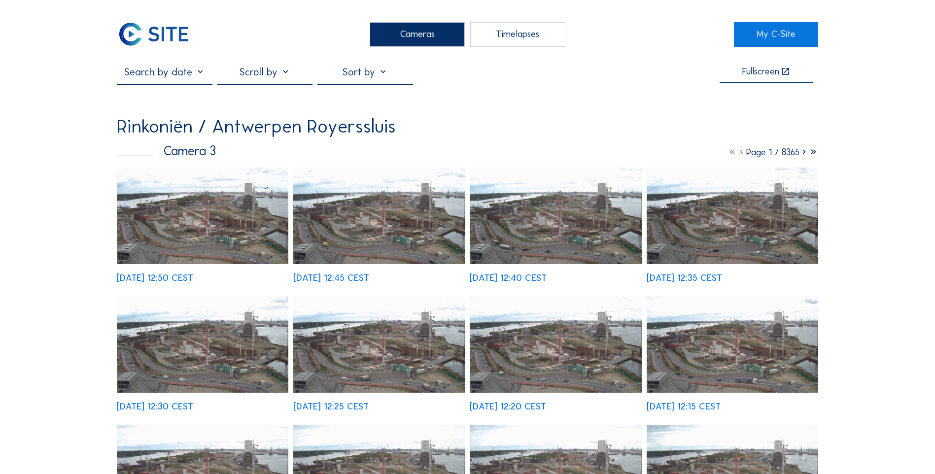
click at [233, 206] on img at bounding box center [202, 216] width 171 height 97
